Goal: Task Accomplishment & Management: Use online tool/utility

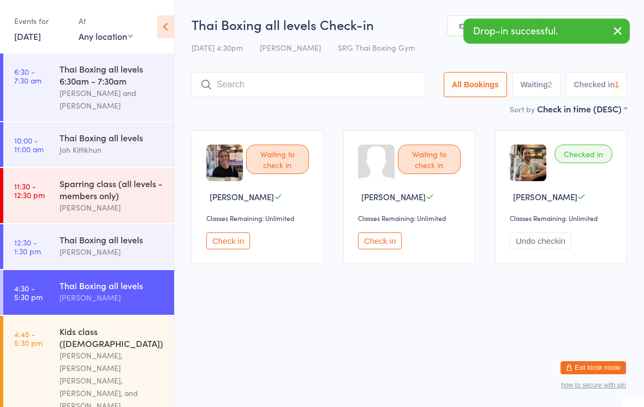
scroll to position [198, 0]
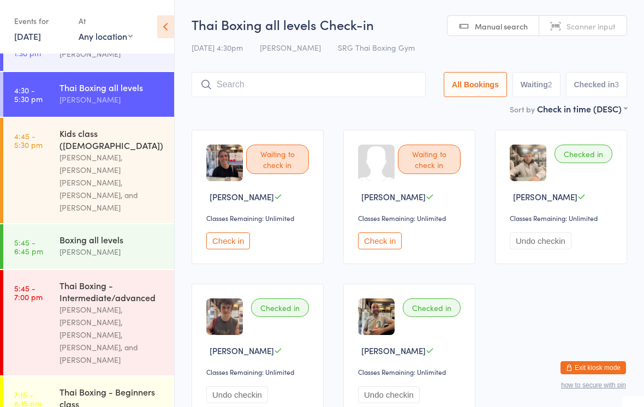
click at [241, 78] on input "search" at bounding box center [309, 84] width 234 height 25
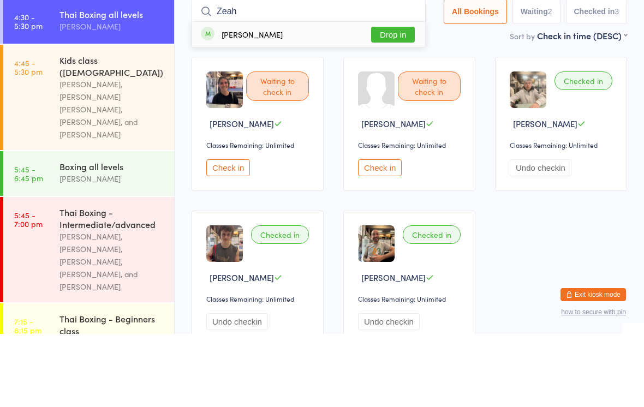
type input "Zeah"
click at [392, 100] on button "Drop in" at bounding box center [393, 108] width 44 height 16
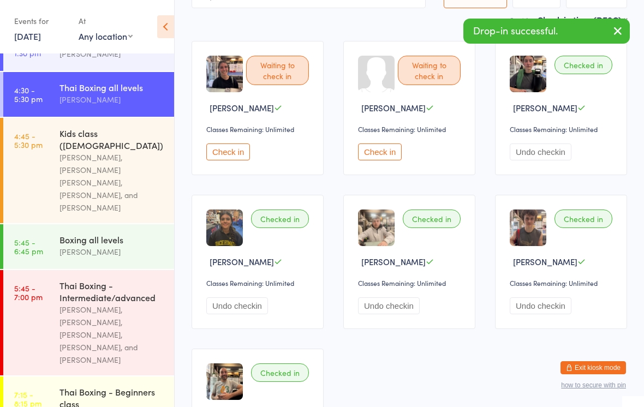
scroll to position [83, 0]
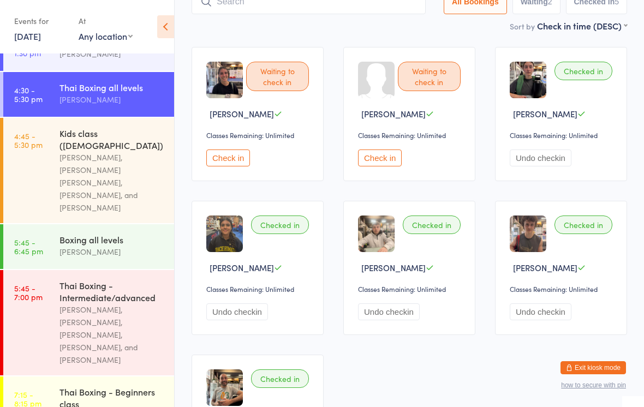
click at [271, 9] on input "search" at bounding box center [309, 1] width 234 height 25
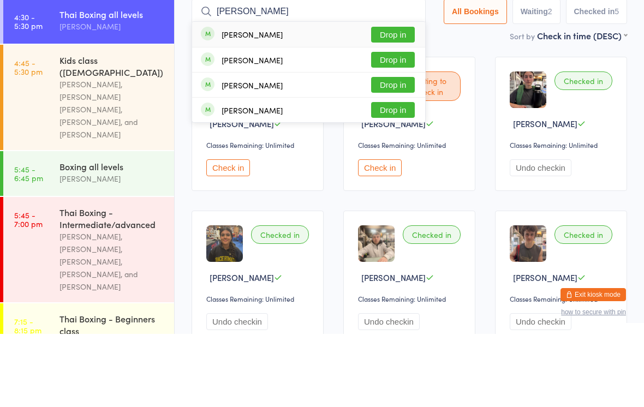
type input "[PERSON_NAME]"
click at [391, 100] on button "Drop in" at bounding box center [393, 108] width 44 height 16
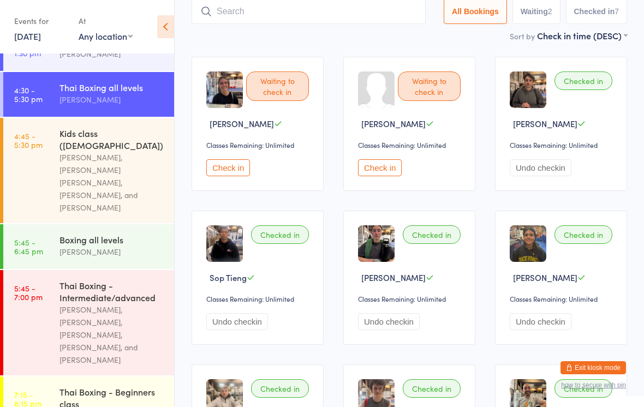
click at [376, 14] on input "search" at bounding box center [309, 11] width 234 height 25
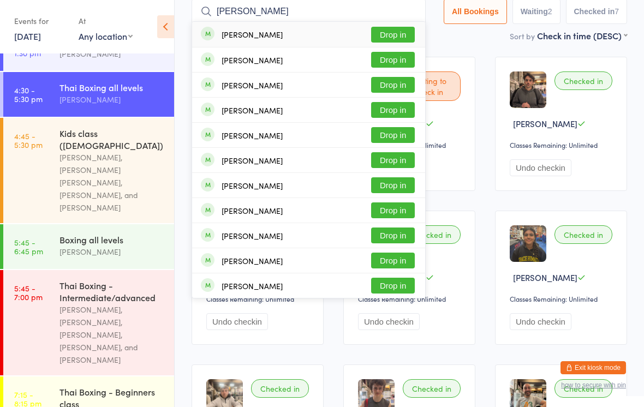
type input "[PERSON_NAME]"
click at [385, 32] on button "Drop in" at bounding box center [393, 35] width 44 height 16
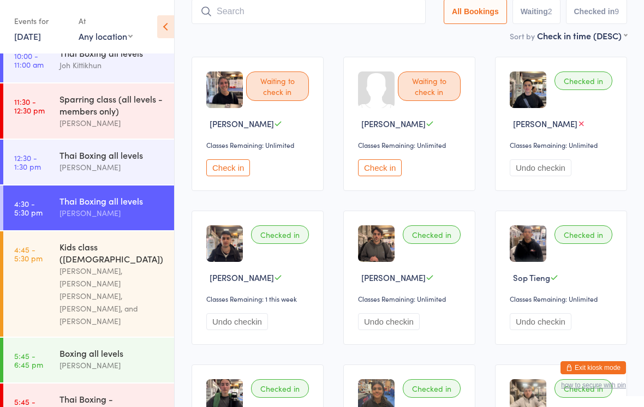
scroll to position [84, 0]
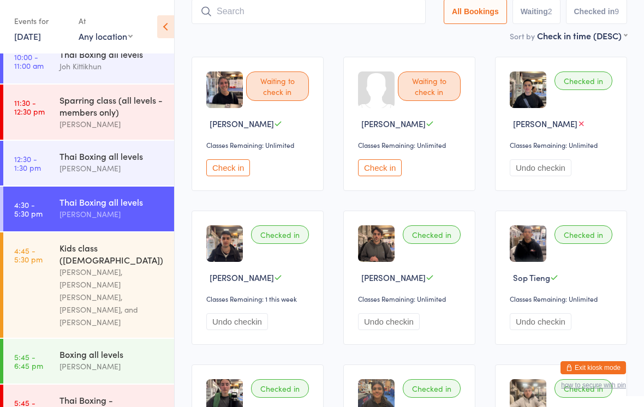
click at [45, 263] on link "4:45 - 5:30 pm Kids class ([DEMOGRAPHIC_DATA]) [PERSON_NAME], [PERSON_NAME] [PE…" at bounding box center [88, 285] width 171 height 105
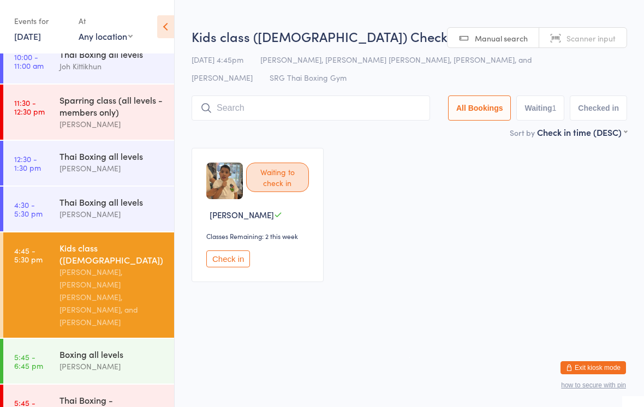
click at [347, 98] on input "search" at bounding box center [311, 108] width 239 height 25
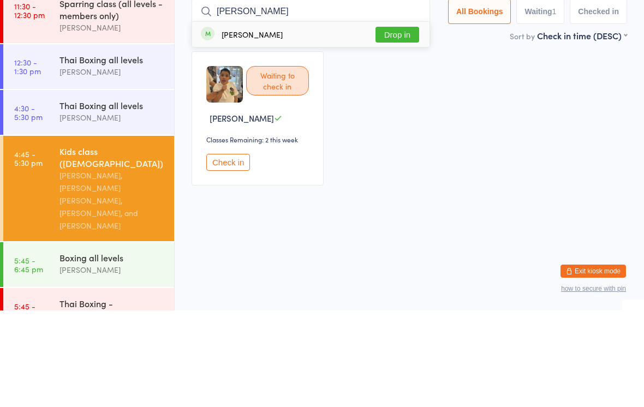
type input "[PERSON_NAME]"
click at [409, 123] on button "Drop in" at bounding box center [398, 131] width 44 height 16
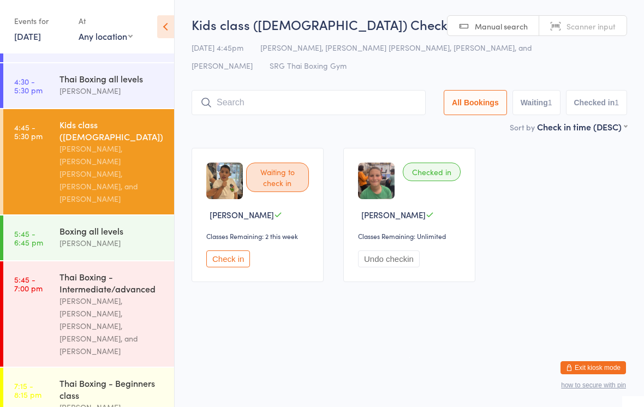
scroll to position [205, 0]
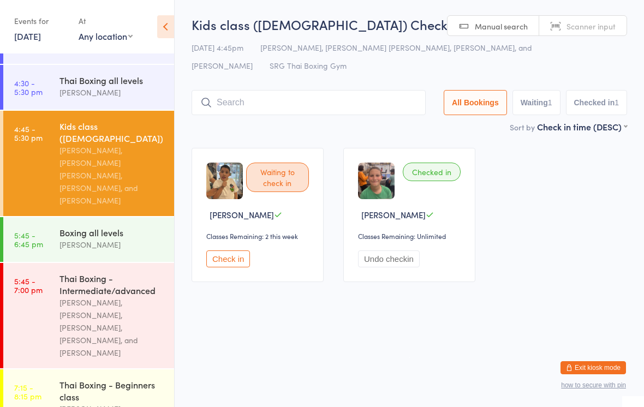
click at [123, 239] on div "[PERSON_NAME]" at bounding box center [112, 245] width 105 height 13
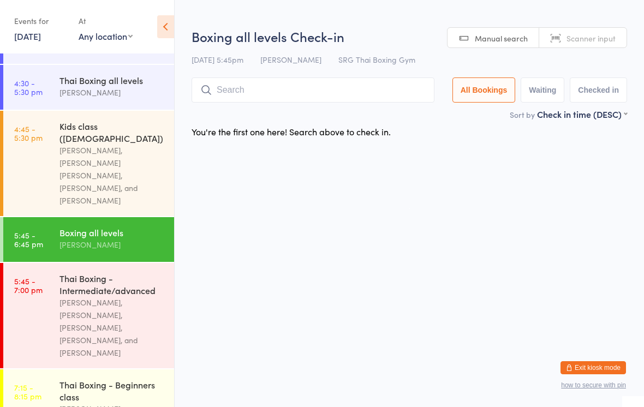
click at [404, 93] on input "search" at bounding box center [313, 90] width 243 height 25
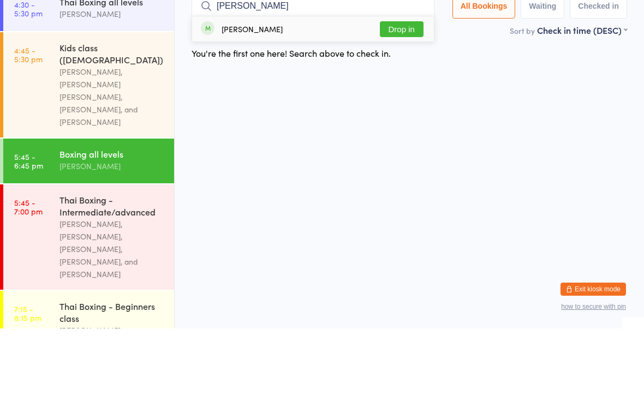
type input "[PERSON_NAME]"
click at [414, 100] on button "Drop in" at bounding box center [402, 108] width 44 height 16
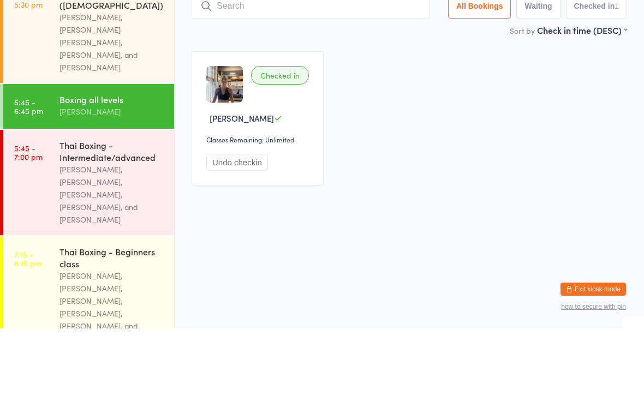
scroll to position [260, 0]
click at [102, 217] on div "Thai Boxing - Intermediate/advanced" at bounding box center [112, 229] width 105 height 24
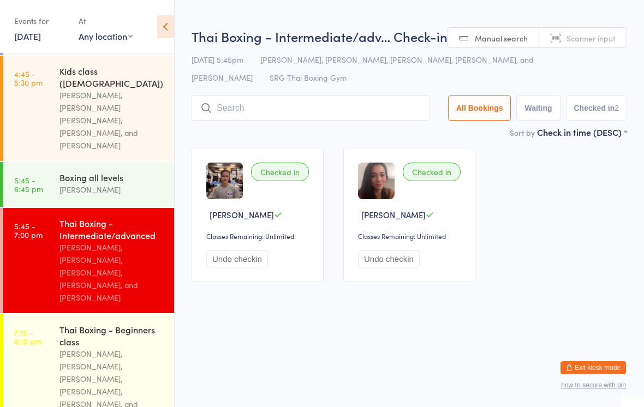
click at [220, 110] on input "search" at bounding box center [311, 108] width 239 height 25
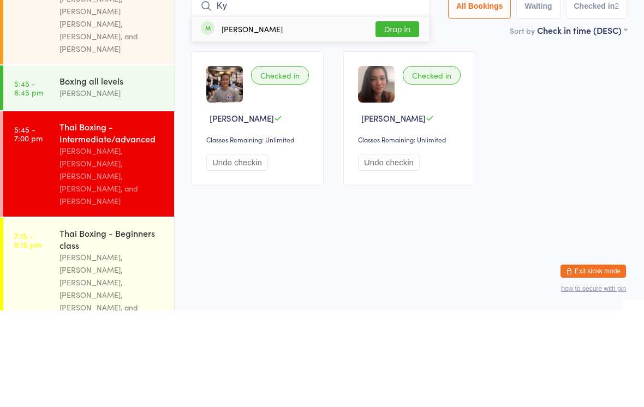
type input "Ky"
click at [393, 118] on button "Drop in" at bounding box center [398, 126] width 44 height 16
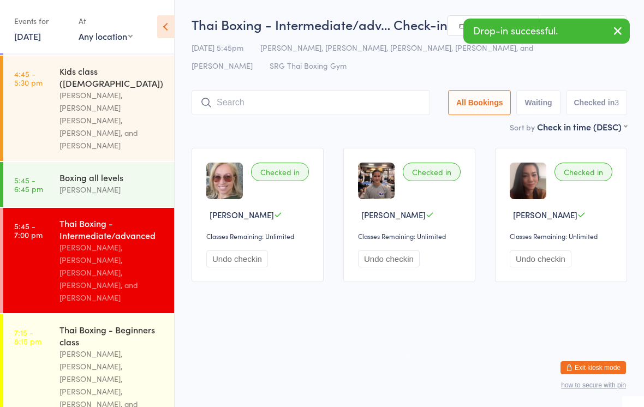
click at [228, 98] on input "search" at bounding box center [311, 102] width 239 height 25
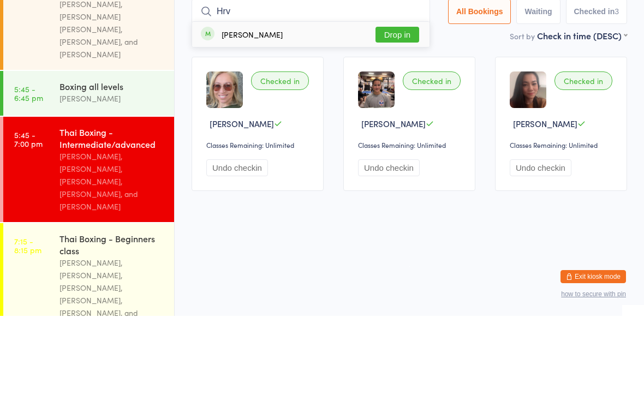
type input "Hrv"
click at [398, 118] on button "Drop in" at bounding box center [398, 126] width 44 height 16
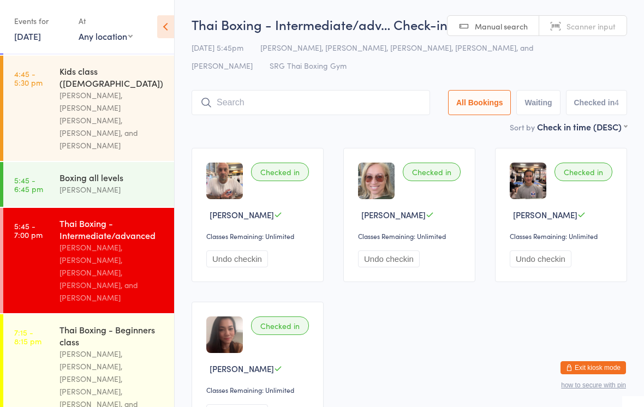
click at [396, 104] on input "search" at bounding box center [311, 102] width 239 height 25
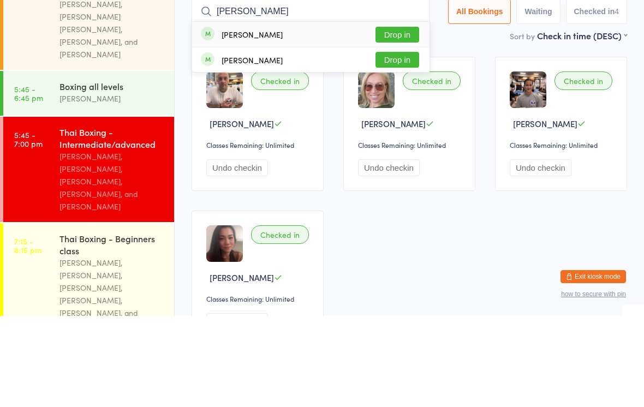
type input "[PERSON_NAME]"
click at [401, 118] on button "Drop in" at bounding box center [398, 126] width 44 height 16
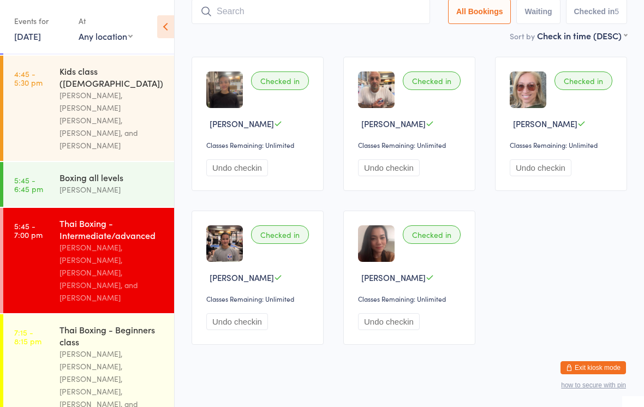
click at [236, 10] on input "search" at bounding box center [311, 11] width 239 height 25
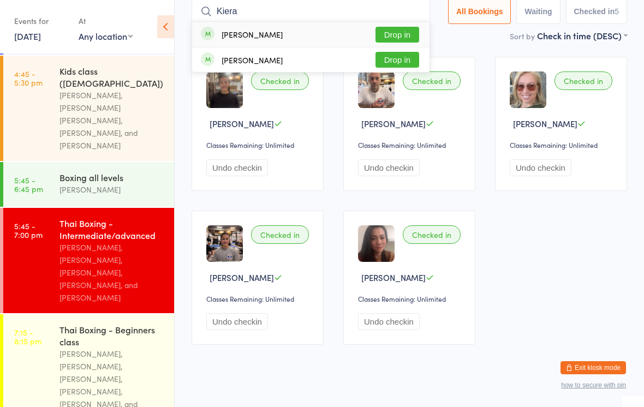
type input "Kiera"
click at [405, 35] on button "Drop in" at bounding box center [398, 35] width 44 height 16
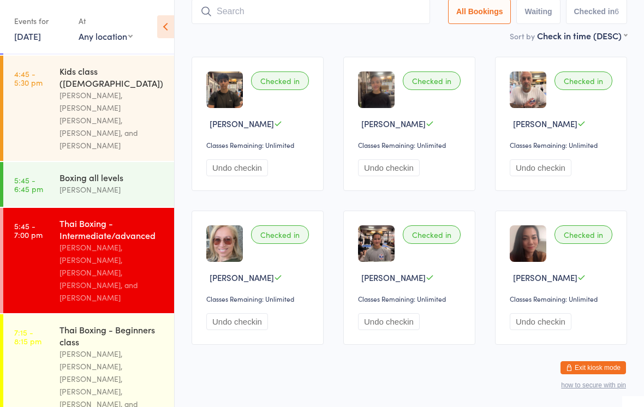
click at [67, 217] on div "Thai Boxing - Intermediate/advanced" at bounding box center [112, 229] width 105 height 24
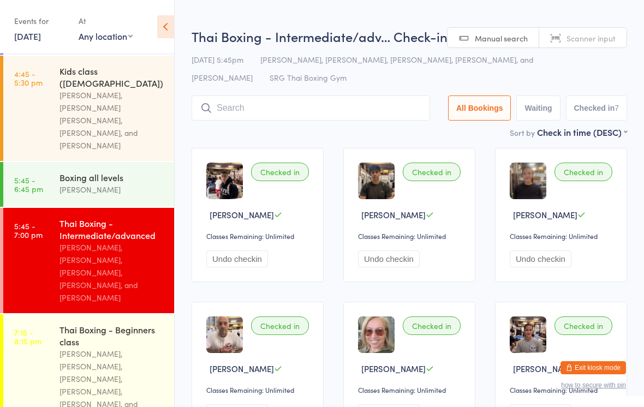
click at [252, 98] on input "search" at bounding box center [311, 108] width 239 height 25
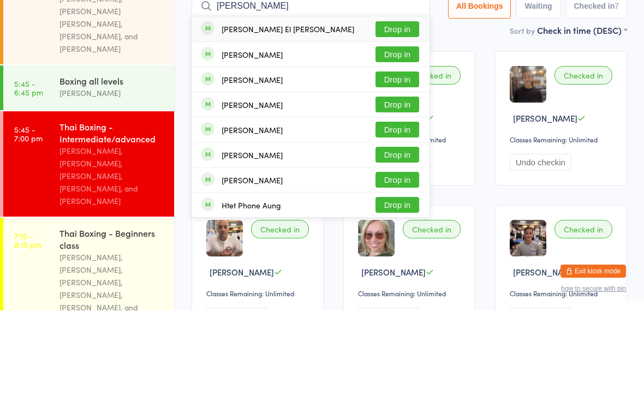
type input "[PERSON_NAME]"
click at [327, 113] on div "[PERSON_NAME] El [PERSON_NAME] Drop in" at bounding box center [311, 125] width 238 height 25
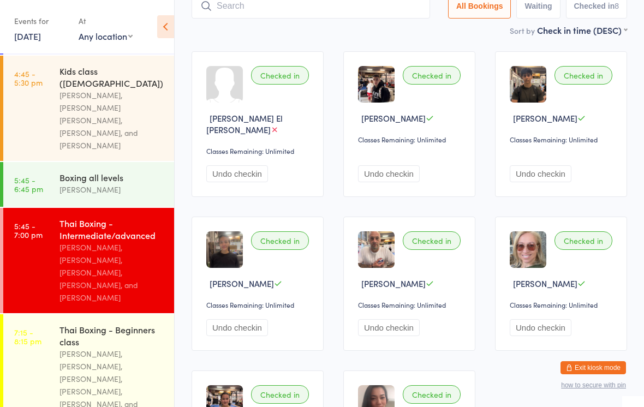
click at [240, 9] on input "search" at bounding box center [311, 5] width 239 height 25
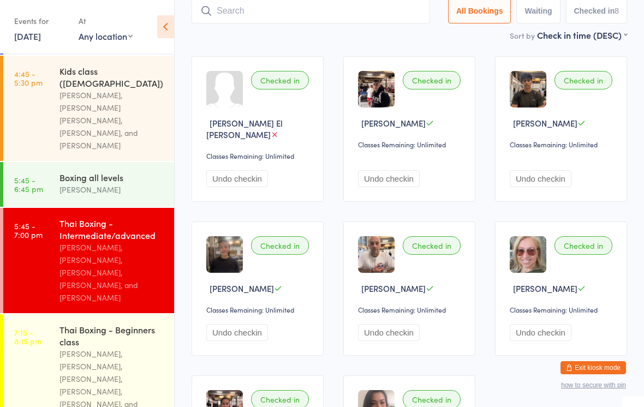
scroll to position [91, 0]
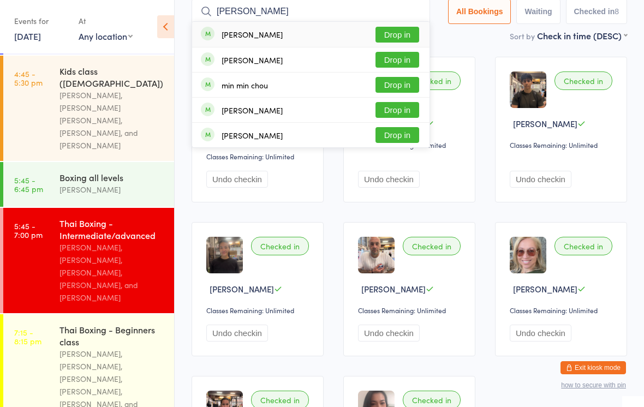
type input "[PERSON_NAME]"
click at [253, 30] on div "[PERSON_NAME]" at bounding box center [252, 34] width 61 height 9
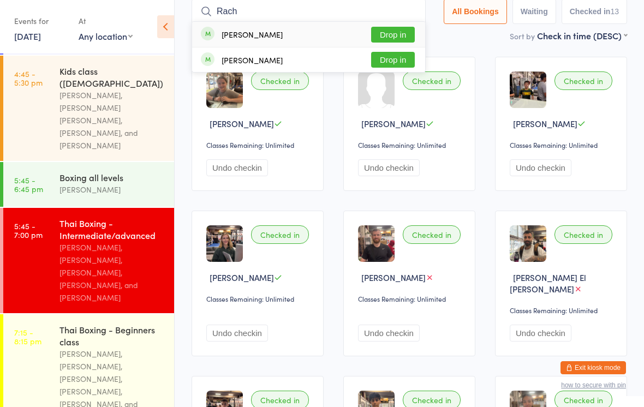
type input "Rach"
click at [387, 27] on button "Drop in" at bounding box center [393, 35] width 44 height 16
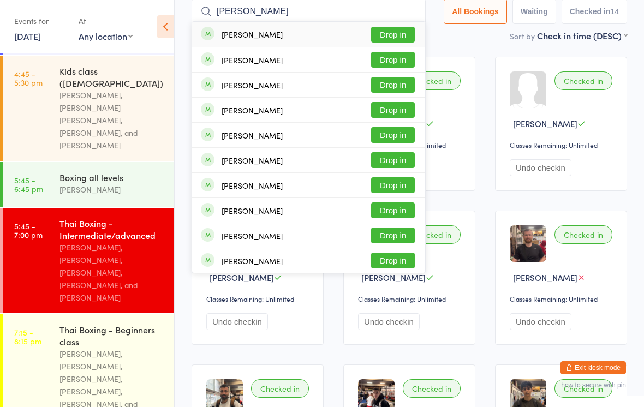
type input "[PERSON_NAME]"
click at [393, 37] on button "Drop in" at bounding box center [393, 35] width 44 height 16
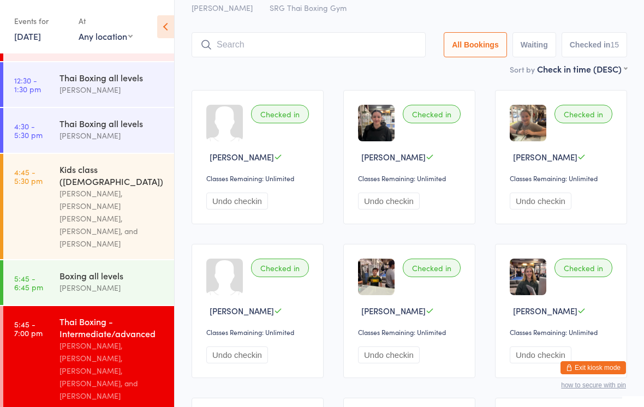
scroll to position [55, 0]
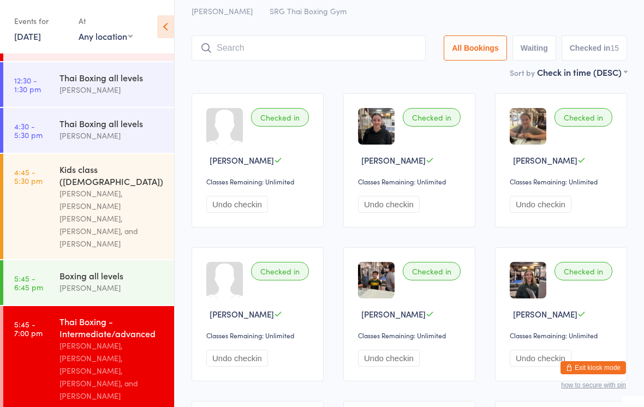
click at [239, 33] on div "Thai Boxing - Intermediate/adv… Check-in [DATE] 5:45pm [PERSON_NAME], [PERSON_N…" at bounding box center [410, 13] width 436 height 105
click at [250, 42] on input "search" at bounding box center [309, 47] width 234 height 25
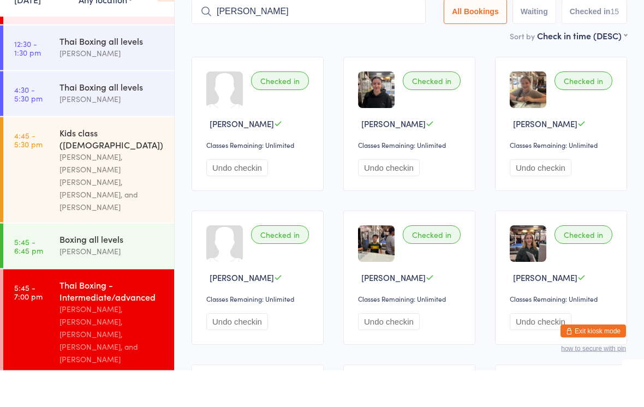
type input "[PERSON_NAME]"
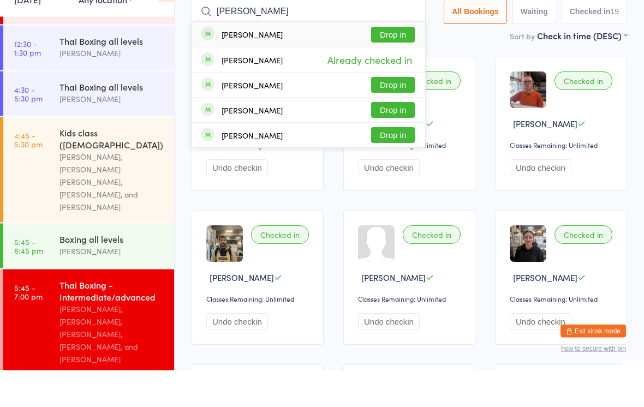
type input "[PERSON_NAME]"
click at [294, 59] on div "[PERSON_NAME] Drop in" at bounding box center [308, 71] width 233 height 25
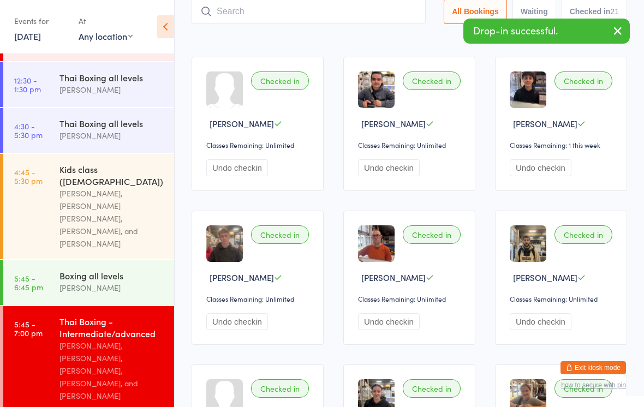
click at [250, 167] on button "Undo checkin" at bounding box center [237, 167] width 62 height 17
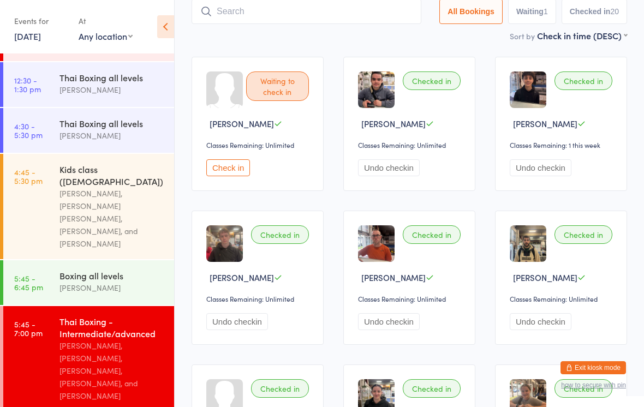
click at [394, 169] on button "Undo checkin" at bounding box center [389, 167] width 62 height 17
click at [385, 169] on button "Check in" at bounding box center [380, 167] width 44 height 17
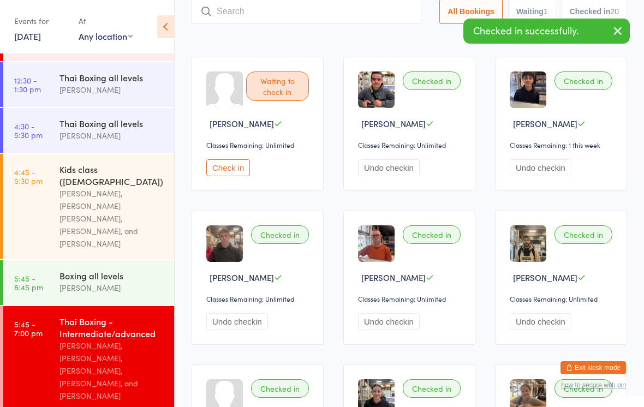
click at [541, 171] on button "Undo checkin" at bounding box center [541, 167] width 62 height 17
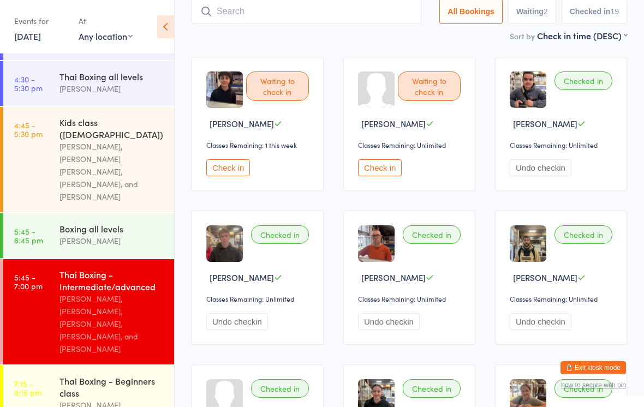
scroll to position [216, 0]
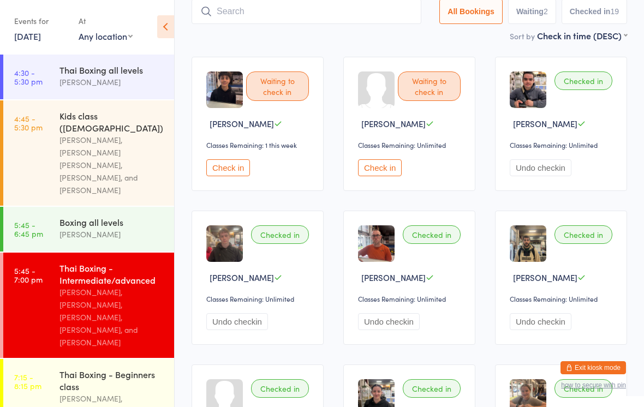
click at [117, 216] on div "Boxing all levels" at bounding box center [112, 222] width 105 height 12
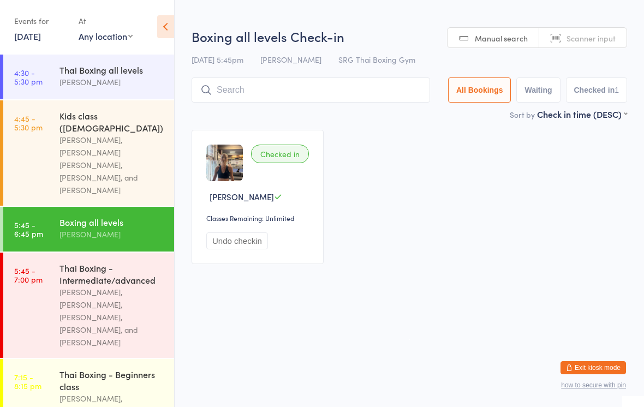
click at [234, 90] on input "search" at bounding box center [311, 90] width 239 height 25
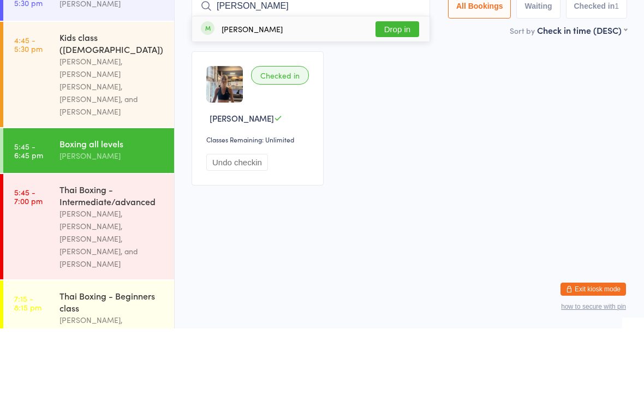
type input "[PERSON_NAME]"
click at [404, 100] on button "Drop in" at bounding box center [398, 108] width 44 height 16
